Goal: Task Accomplishment & Management: Use online tool/utility

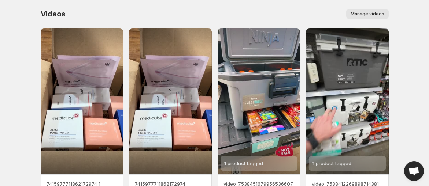
click at [363, 13] on span "Manage videos" at bounding box center [367, 14] width 34 height 6
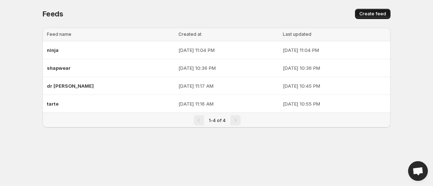
click at [368, 11] on span "Create feed" at bounding box center [372, 14] width 27 height 6
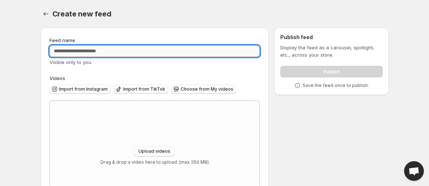
click at [212, 55] on input "Feed name" at bounding box center [154, 51] width 210 height 12
click at [183, 51] on input "Feed name" at bounding box center [154, 51] width 210 height 12
type input "*********"
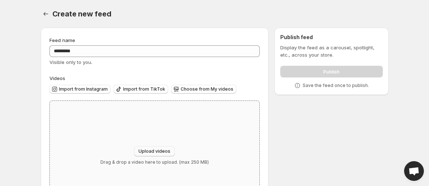
click at [152, 149] on span "Upload videos" at bounding box center [154, 152] width 32 height 6
type input "**********"
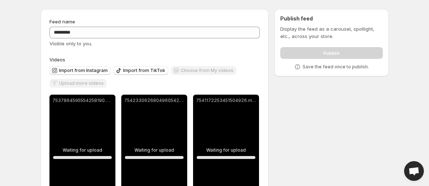
scroll to position [17, 0]
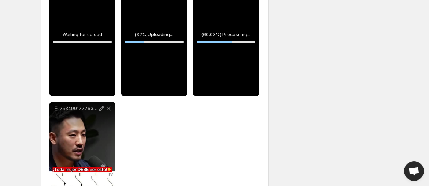
scroll to position [259, 0]
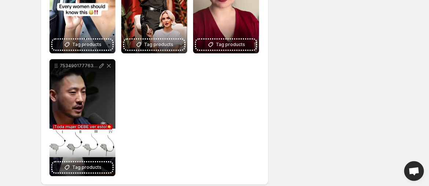
scroll to position [308, 0]
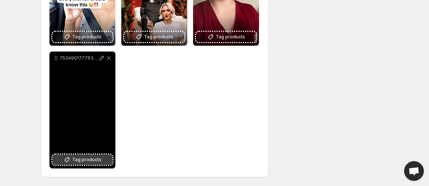
click at [87, 156] on span "Tag products" at bounding box center [86, 159] width 29 height 7
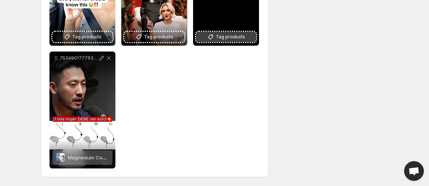
click at [227, 40] on span "Tag products" at bounding box center [230, 36] width 29 height 7
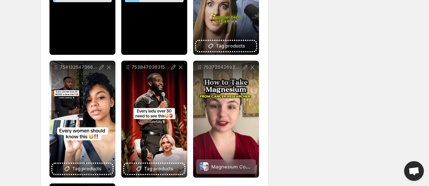
scroll to position [199, 0]
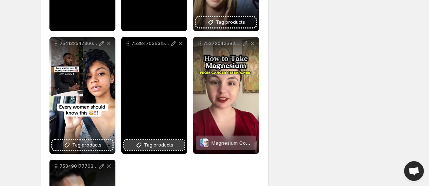
click at [165, 146] on span "Tag products" at bounding box center [158, 145] width 29 height 7
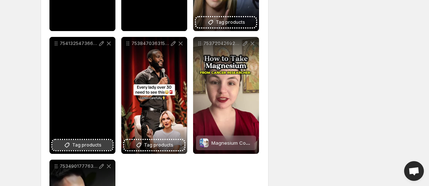
click at [78, 144] on span "Tag products" at bounding box center [86, 145] width 29 height 7
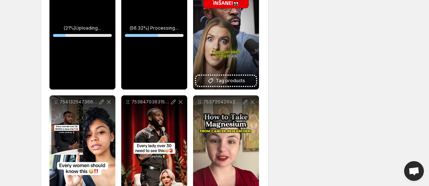
scroll to position [138, 0]
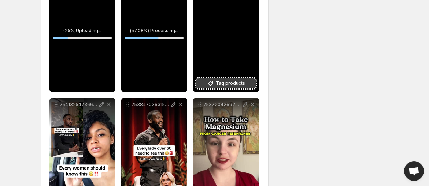
click at [243, 85] on span "Tag products" at bounding box center [230, 83] width 29 height 7
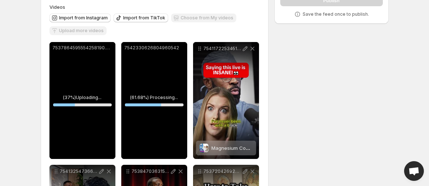
scroll to position [70, 0]
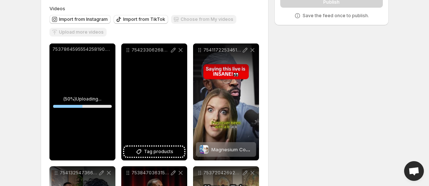
click at [162, 157] on div "Tag products" at bounding box center [154, 152] width 60 height 10
click at [157, 150] on span "Tag products" at bounding box center [158, 151] width 29 height 7
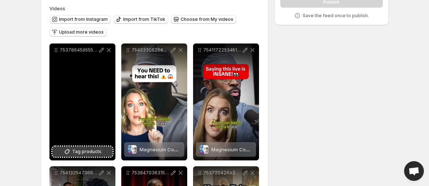
click at [92, 149] on span "Tag products" at bounding box center [86, 151] width 29 height 7
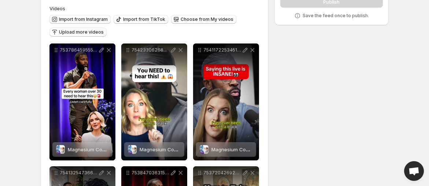
scroll to position [0, 0]
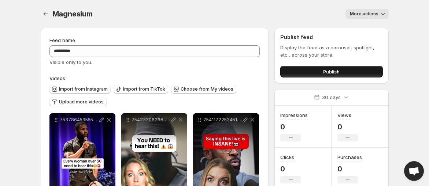
click at [332, 69] on span "Publish" at bounding box center [331, 71] width 16 height 7
click at [47, 15] on icon "Settings" at bounding box center [45, 13] width 7 height 7
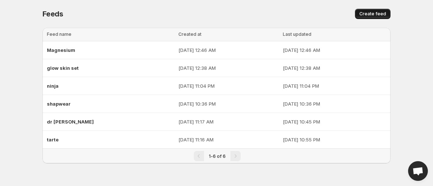
click at [376, 15] on span "Create feed" at bounding box center [372, 14] width 27 height 6
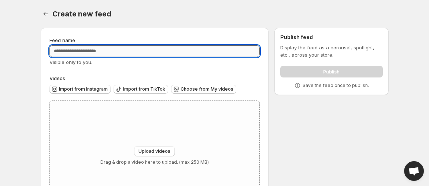
click at [217, 49] on input "Feed name" at bounding box center [154, 51] width 210 height 12
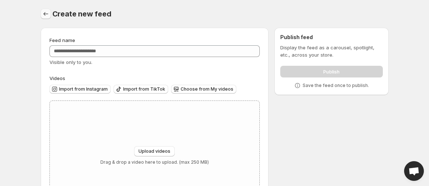
click at [45, 12] on icon "Settings" at bounding box center [45, 13] width 7 height 7
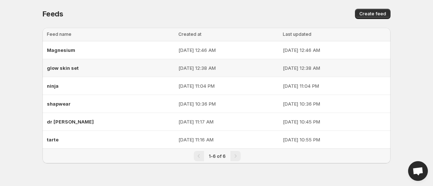
click at [85, 63] on div "glow skin set" at bounding box center [110, 67] width 127 height 13
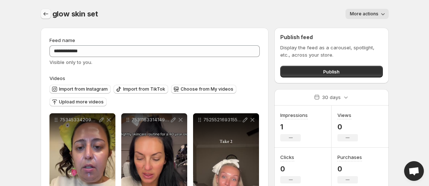
click at [46, 13] on icon "Settings" at bounding box center [45, 13] width 7 height 7
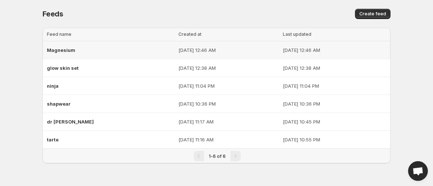
click at [75, 52] on div "Magnesium" at bounding box center [110, 50] width 127 height 13
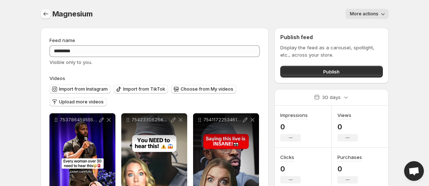
click at [45, 13] on icon "Settings" at bounding box center [45, 13] width 7 height 7
